Goal: Transaction & Acquisition: Purchase product/service

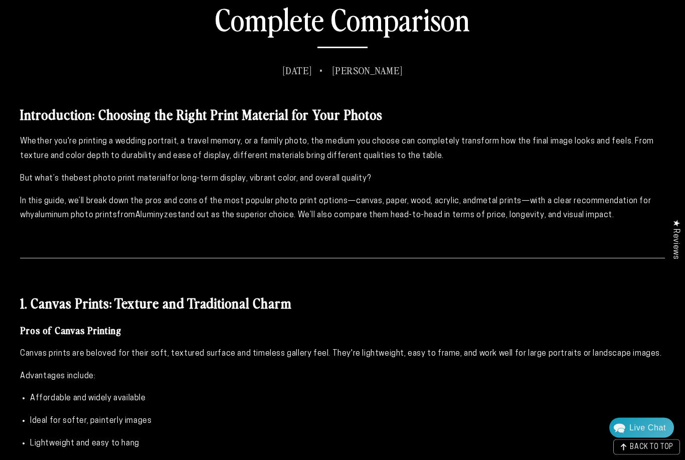
scroll to position [452, 0]
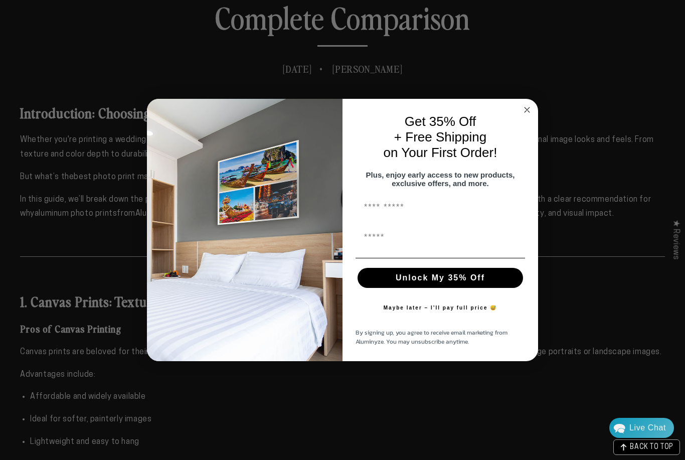
click at [528, 115] on circle "Close dialog" at bounding box center [527, 110] width 12 height 12
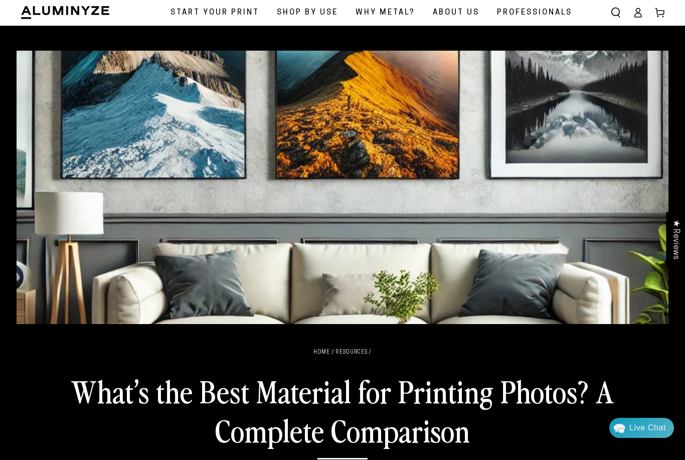
scroll to position [0, 0]
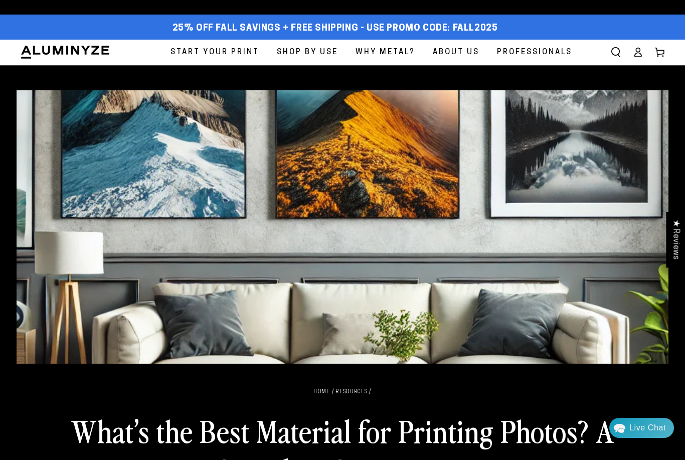
click at [205, 52] on span "Start Your Print" at bounding box center [214, 53] width 89 height 14
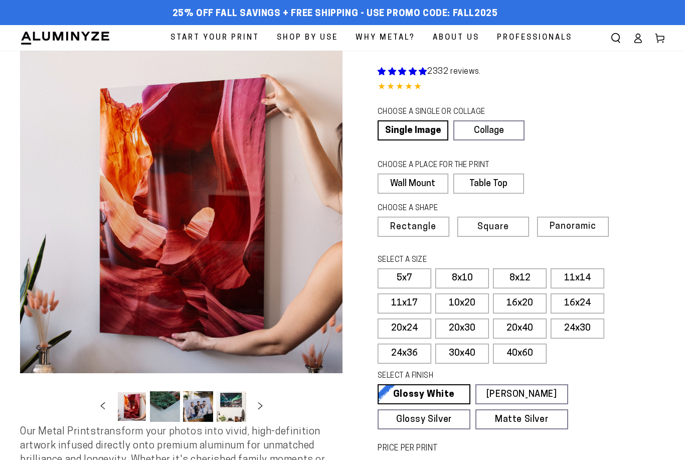
select select "**********"
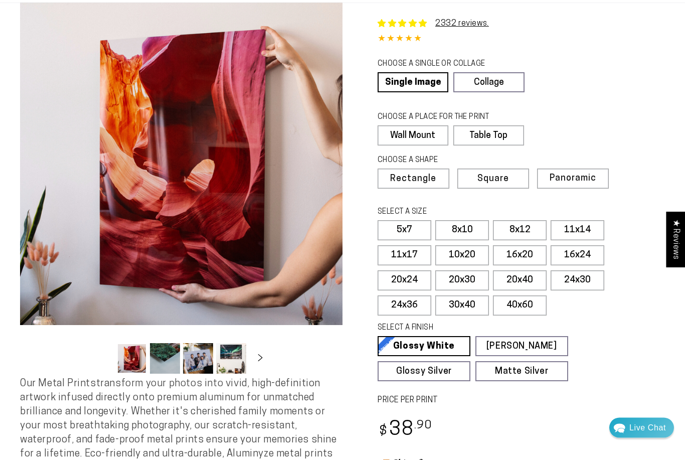
scroll to position [44, 0]
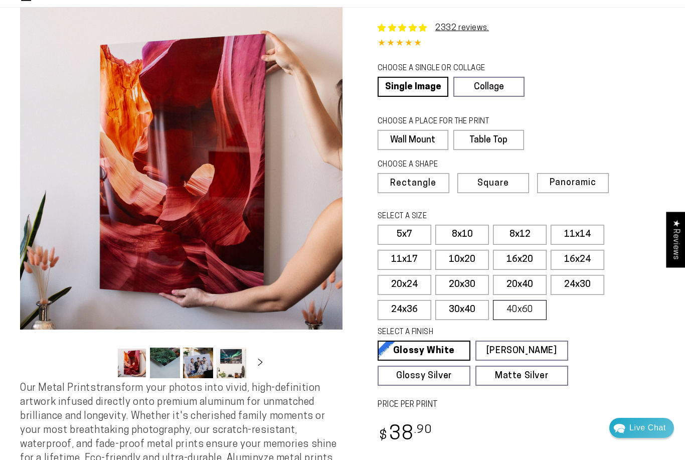
click at [515, 308] on label "40x60" at bounding box center [520, 310] width 54 height 20
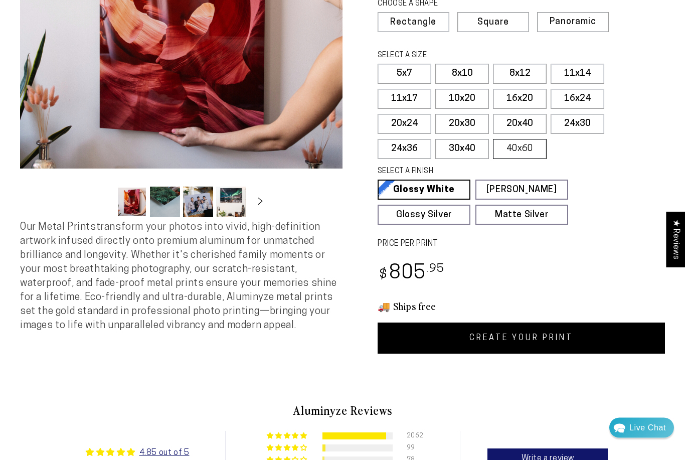
scroll to position [203, 0]
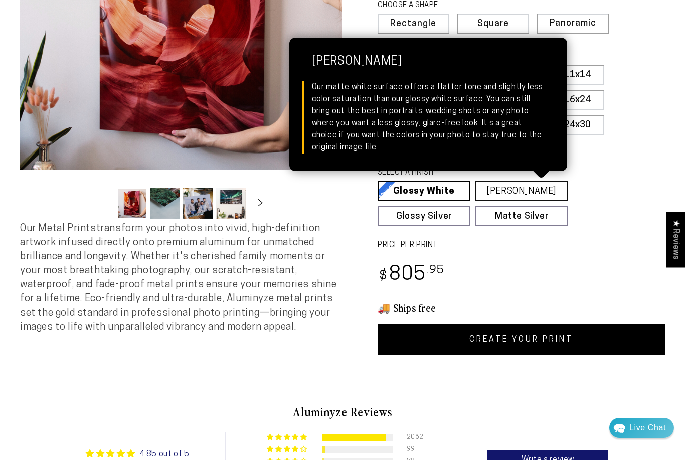
click at [503, 184] on link "[PERSON_NAME] Matte White Our matte white surface offers a flatter tone and sli…" at bounding box center [521, 191] width 93 height 20
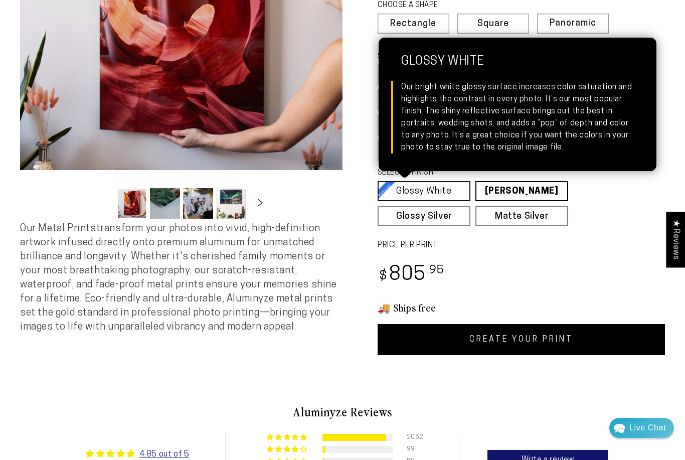
click at [405, 187] on link "Glossy White Glossy White Our bright white glossy surface increases color satur…" at bounding box center [423, 191] width 93 height 20
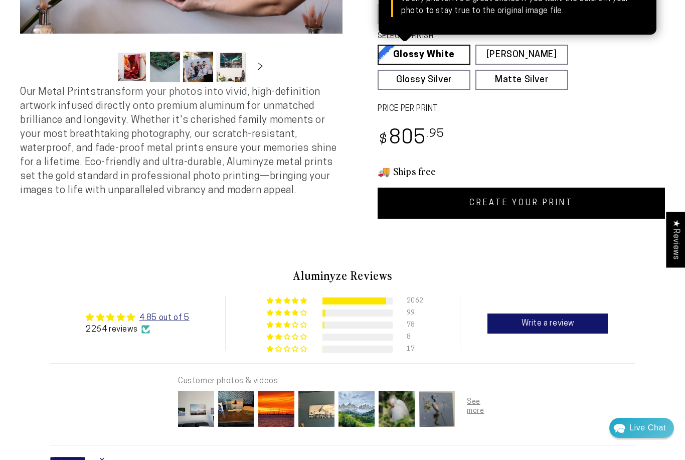
scroll to position [0, 0]
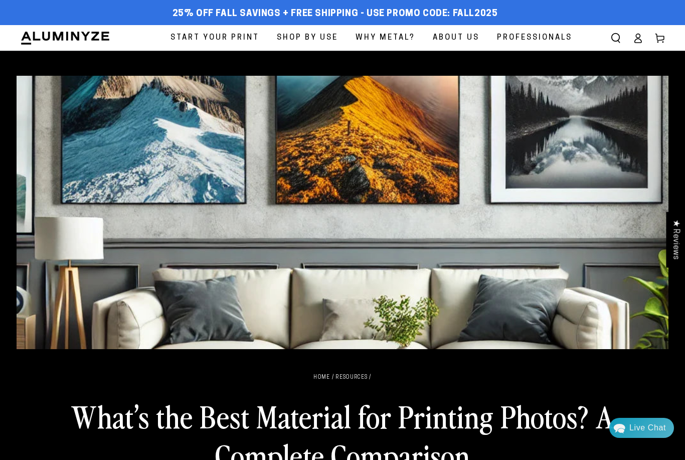
click at [193, 43] on span "Start Your Print" at bounding box center [214, 38] width 89 height 14
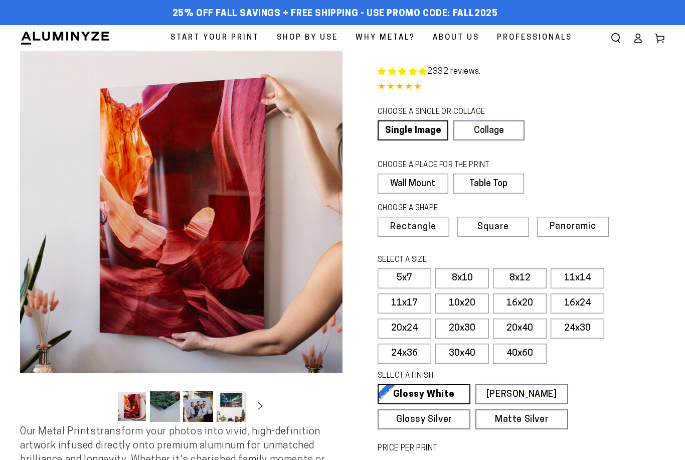
select select "**********"
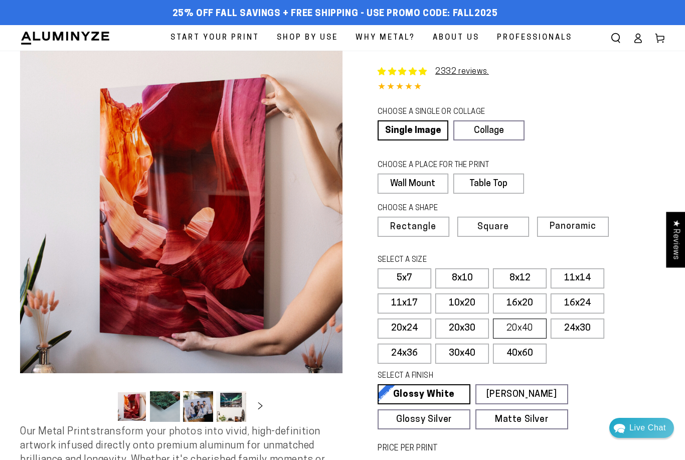
click at [520, 328] on label "20x40" at bounding box center [520, 328] width 54 height 20
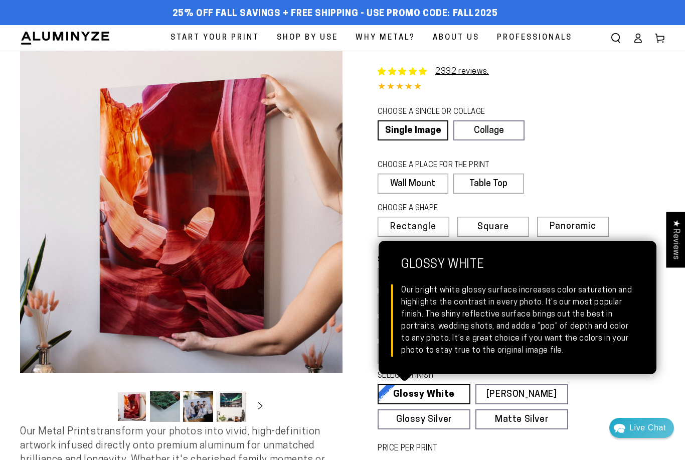
click at [406, 393] on link "Glossy White Glossy White Our bright white glossy surface increases color satur…" at bounding box center [423, 394] width 93 height 20
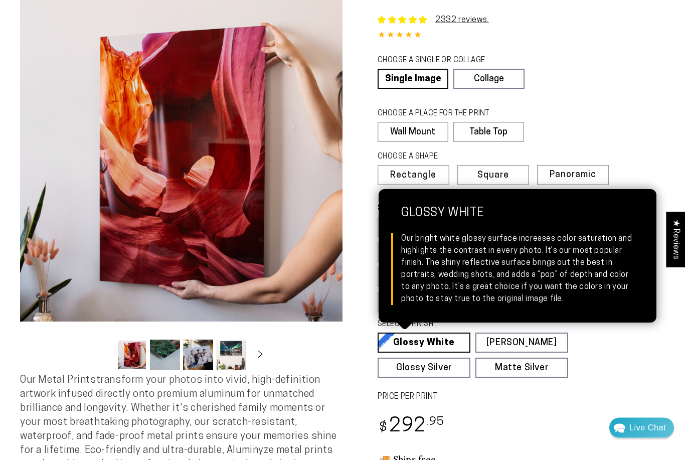
scroll to position [52, 0]
click at [503, 342] on link "[PERSON_NAME] Matte White Our matte white surface offers a flatter tone and sli…" at bounding box center [521, 342] width 93 height 20
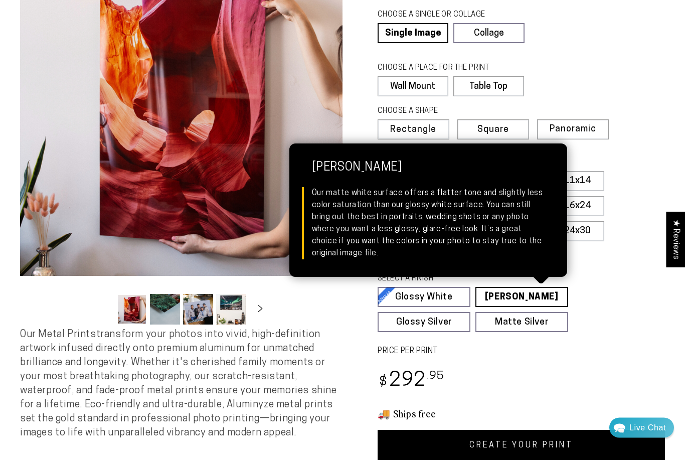
scroll to position [0, 0]
